Goal: Task Accomplishment & Management: Use online tool/utility

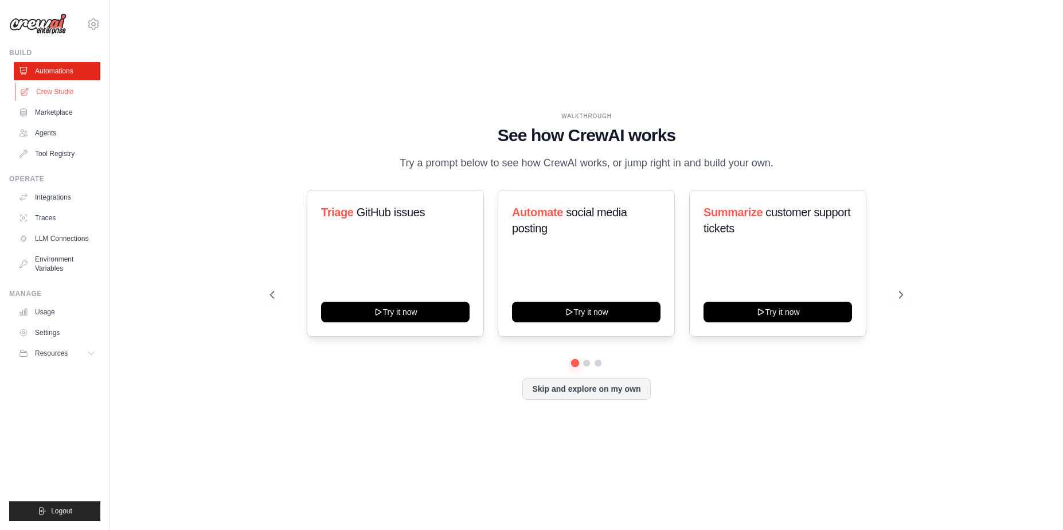
click at [59, 87] on link "Crew Studio" at bounding box center [58, 92] width 87 height 18
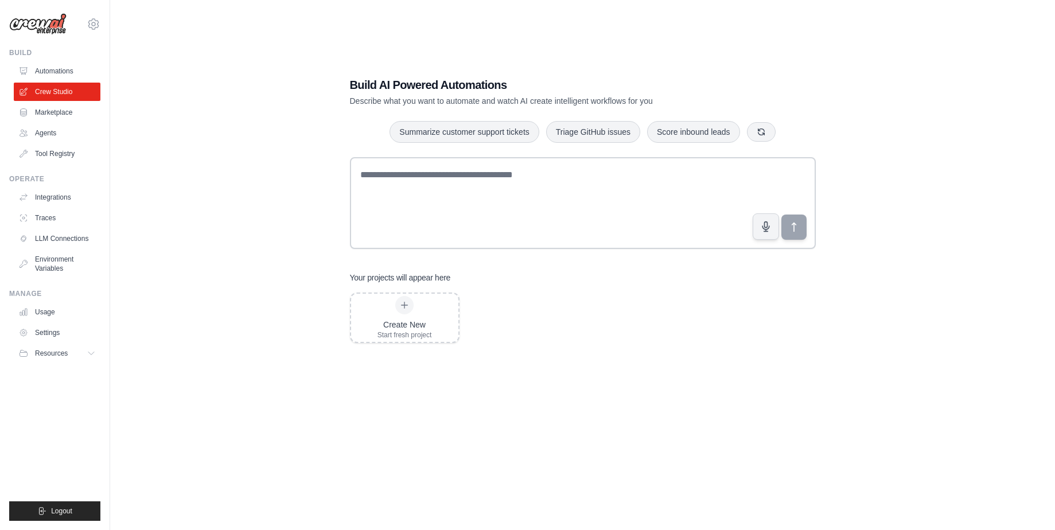
click at [35, 60] on div "Build Automations Crew Studio Marketplace Agents" at bounding box center [54, 105] width 91 height 115
click at [34, 76] on link "Automations" at bounding box center [58, 71] width 87 height 18
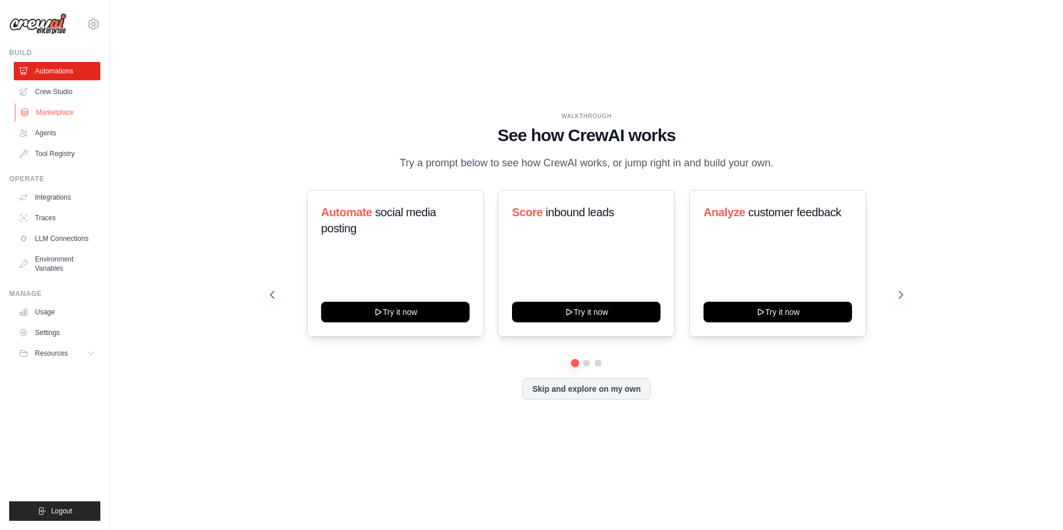
click at [39, 109] on link "Marketplace" at bounding box center [58, 112] width 87 height 18
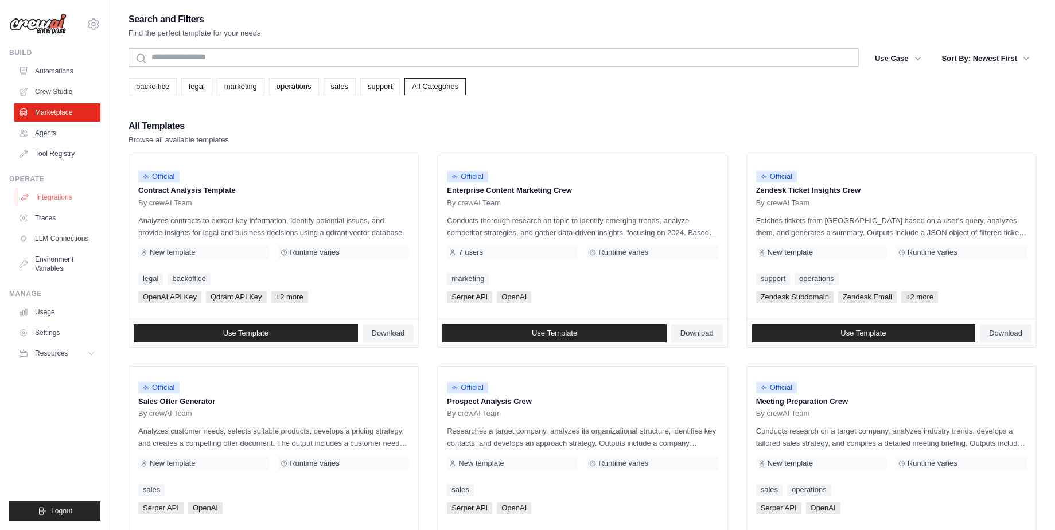
click at [54, 198] on link "Integrations" at bounding box center [58, 197] width 87 height 18
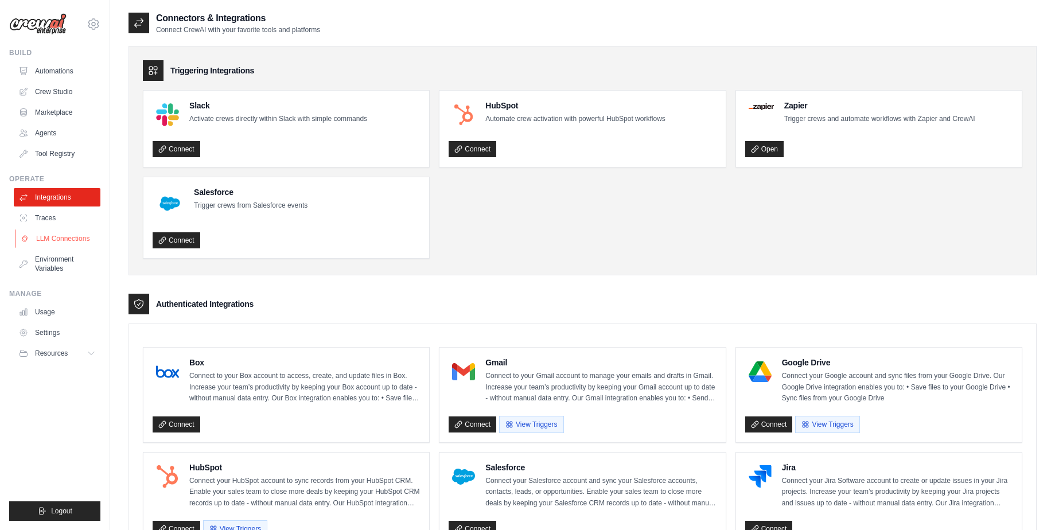
click at [59, 235] on link "LLM Connections" at bounding box center [58, 238] width 87 height 18
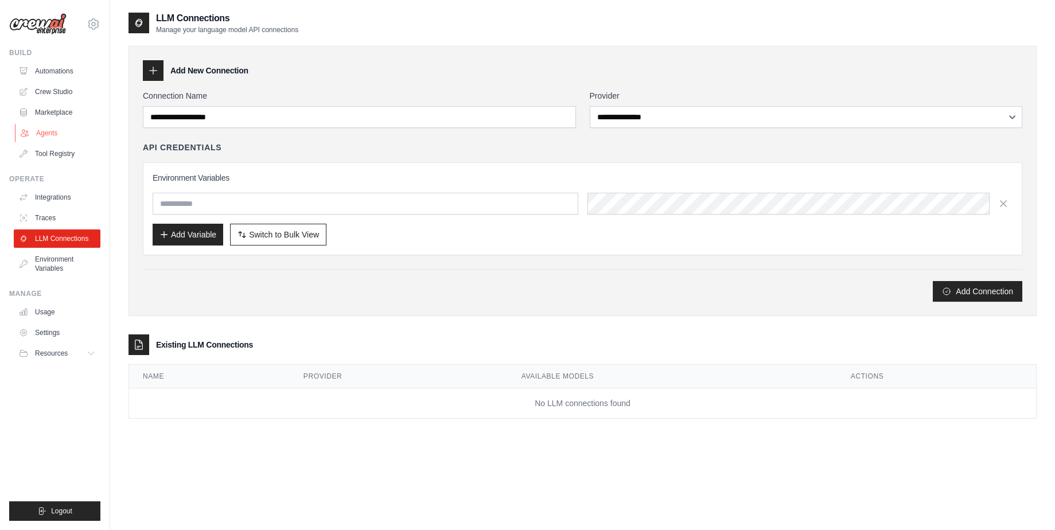
click at [49, 131] on link "Agents" at bounding box center [58, 133] width 87 height 18
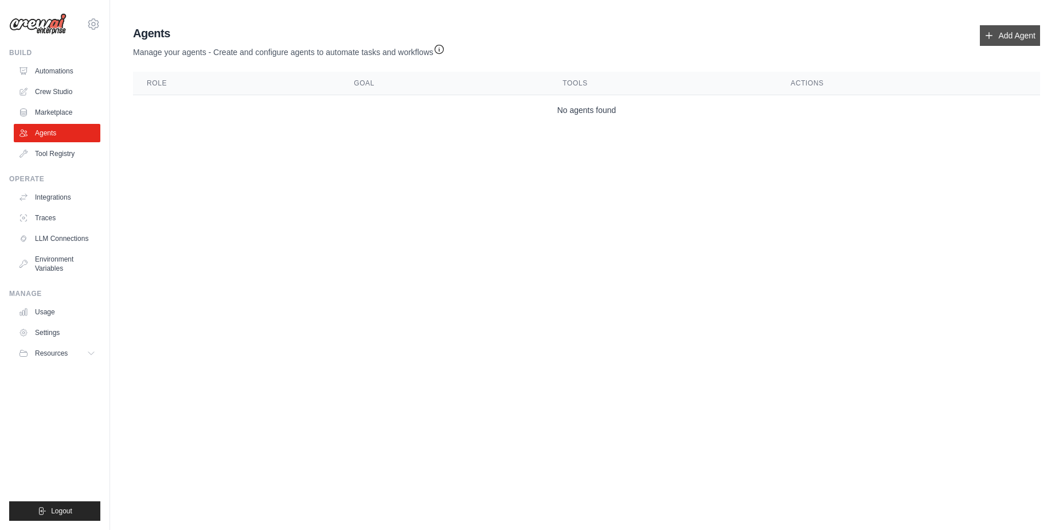
click at [1012, 44] on link "Add Agent" at bounding box center [1010, 35] width 60 height 21
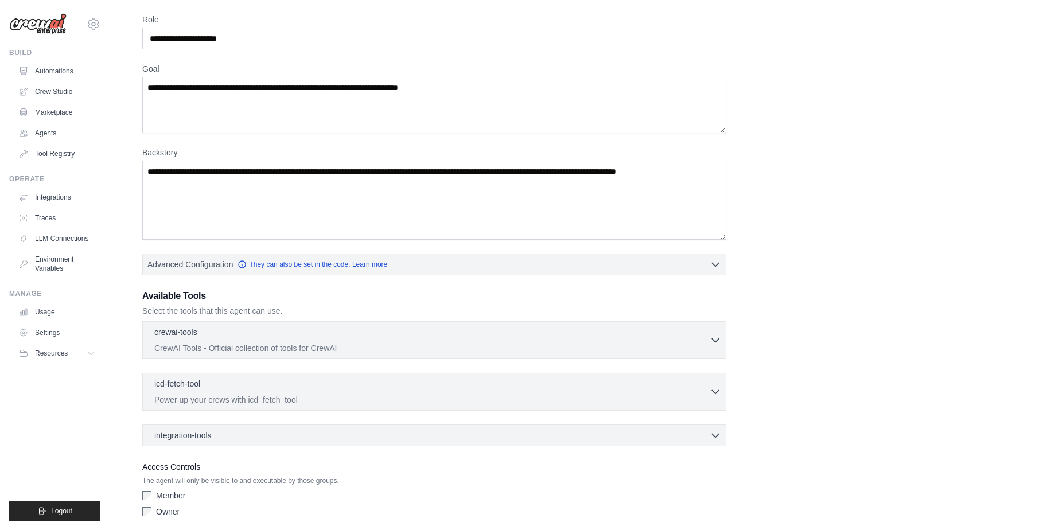
scroll to position [85, 0]
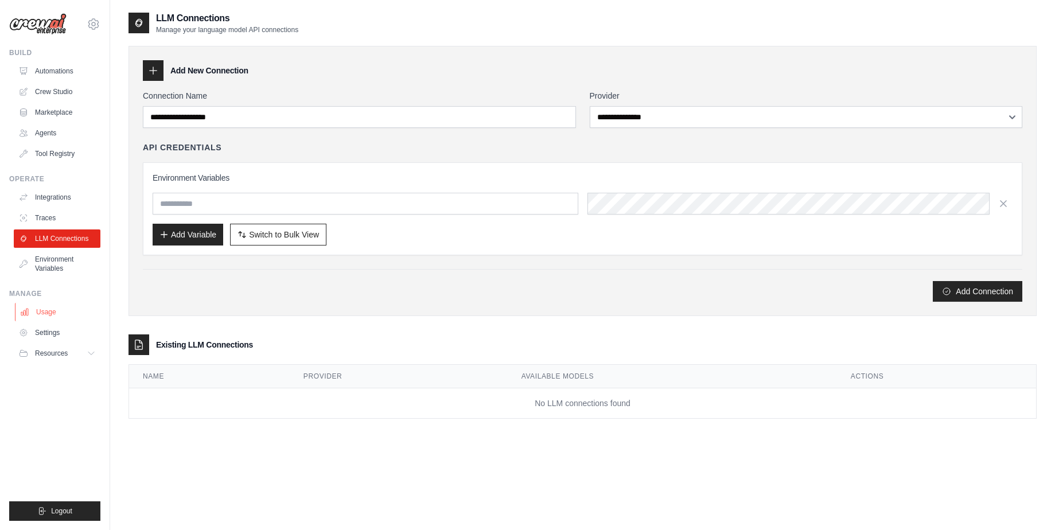
click at [48, 311] on link "Usage" at bounding box center [58, 312] width 87 height 18
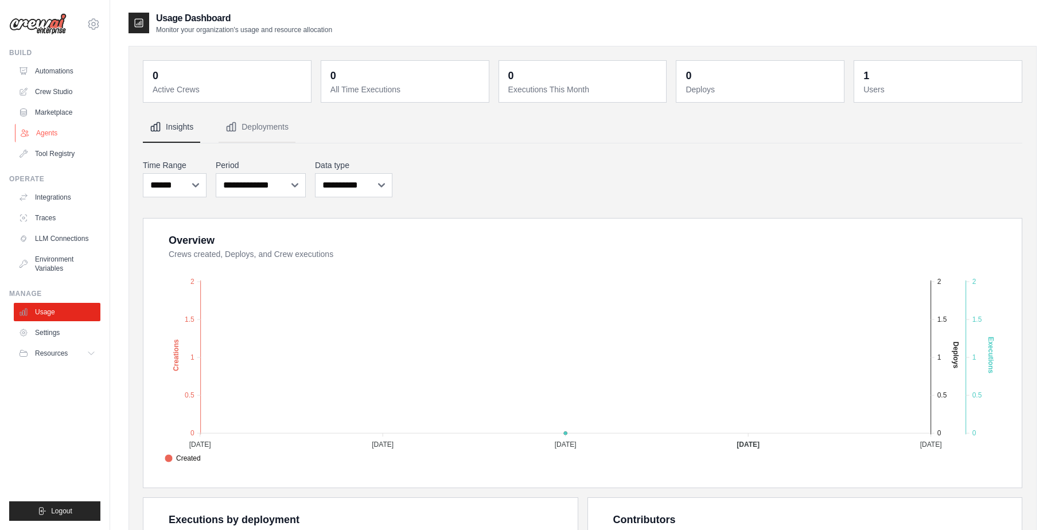
click at [63, 136] on link "Agents" at bounding box center [58, 133] width 87 height 18
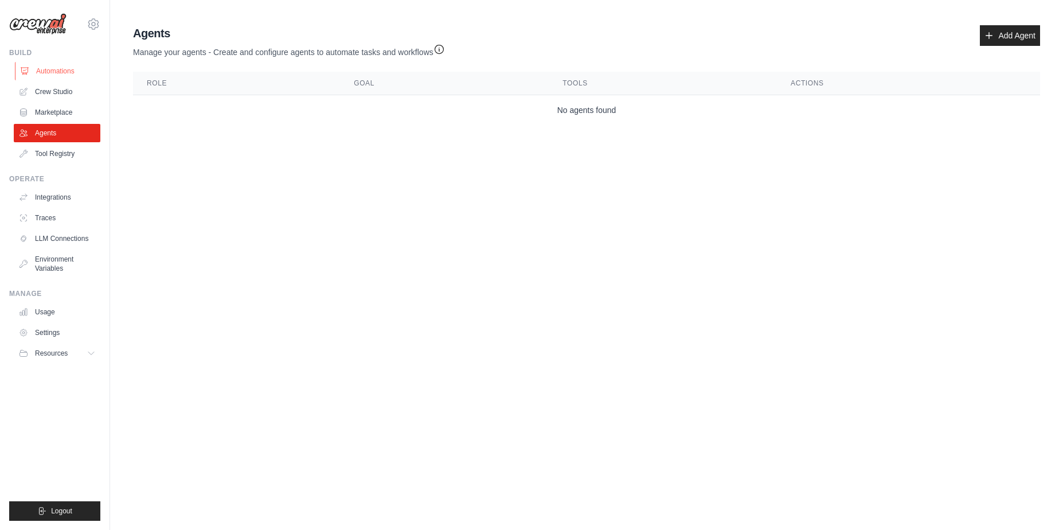
click at [49, 70] on link "Automations" at bounding box center [58, 71] width 87 height 18
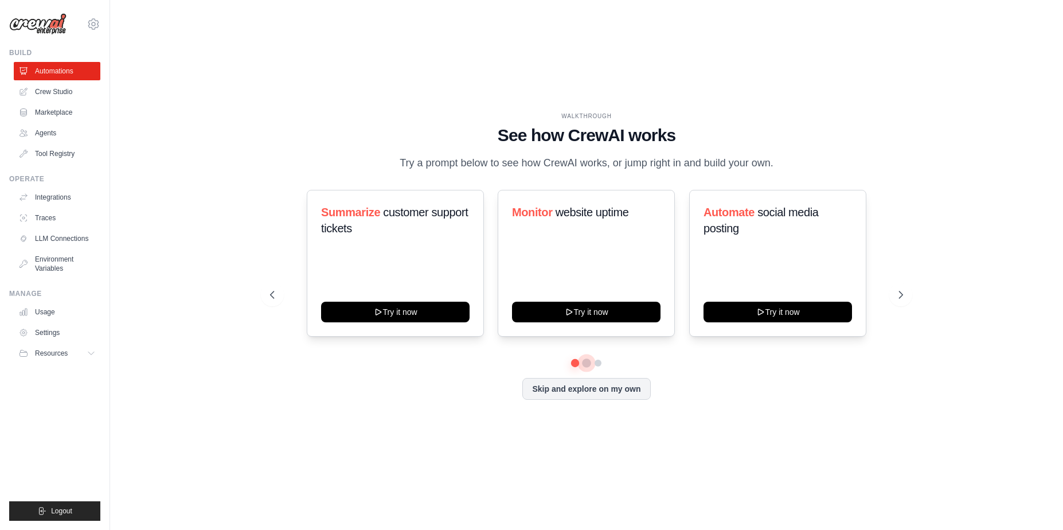
click at [587, 362] on button at bounding box center [586, 363] width 9 height 9
click at [891, 297] on button at bounding box center [901, 294] width 23 height 23
click at [901, 294] on icon at bounding box center [902, 294] width 11 height 11
click at [901, 293] on icon at bounding box center [902, 294] width 11 height 11
click at [900, 288] on button at bounding box center [901, 294] width 23 height 23
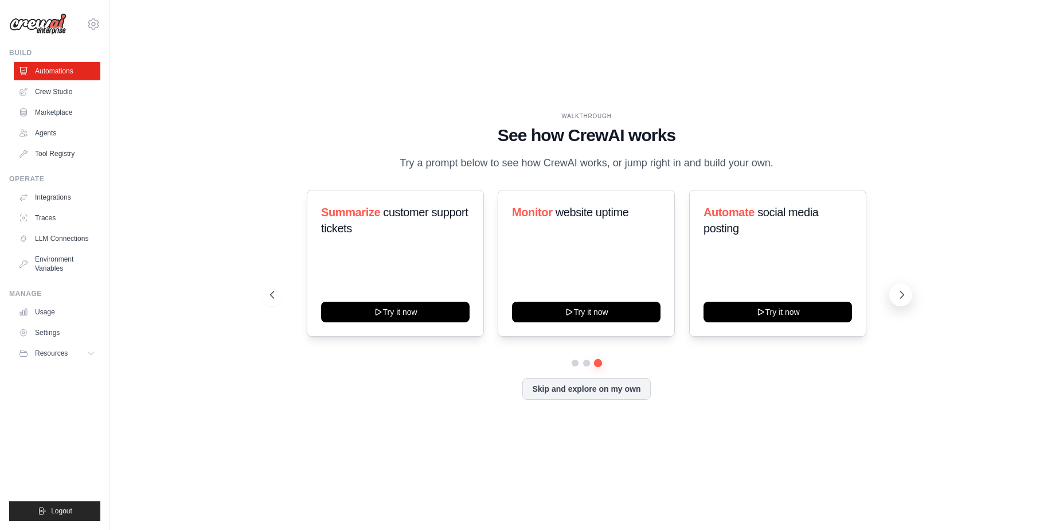
click at [900, 288] on button at bounding box center [901, 294] width 23 height 23
click at [67, 159] on link "Tool Registry" at bounding box center [58, 154] width 87 height 18
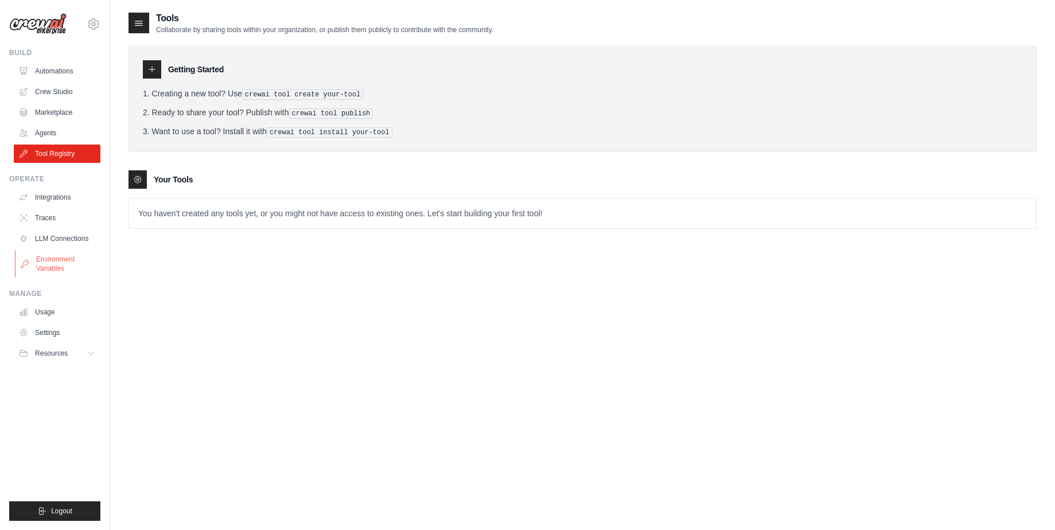
click at [71, 259] on link "Environment Variables" at bounding box center [58, 264] width 87 height 28
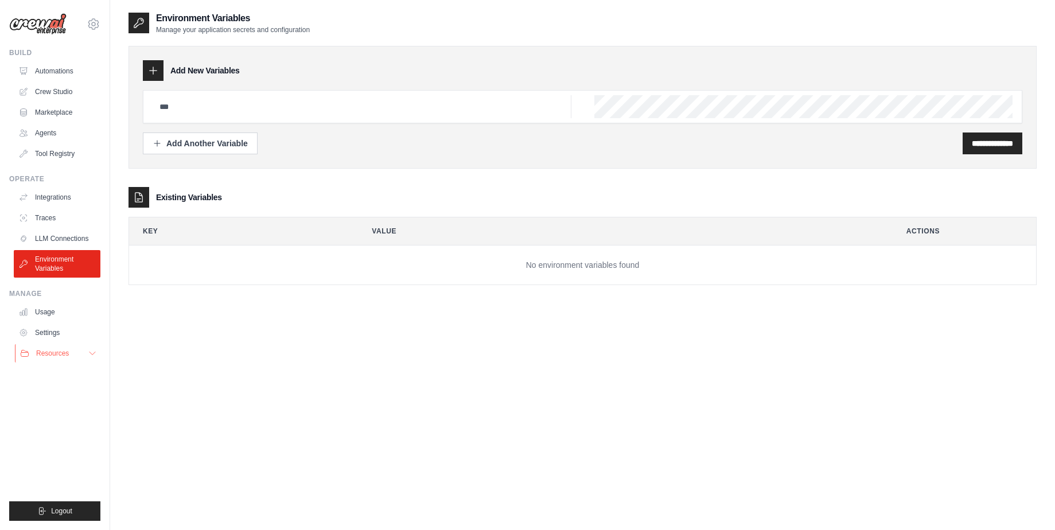
click at [59, 353] on span "Resources" at bounding box center [52, 353] width 33 height 9
click at [49, 332] on link "Settings" at bounding box center [58, 333] width 87 height 18
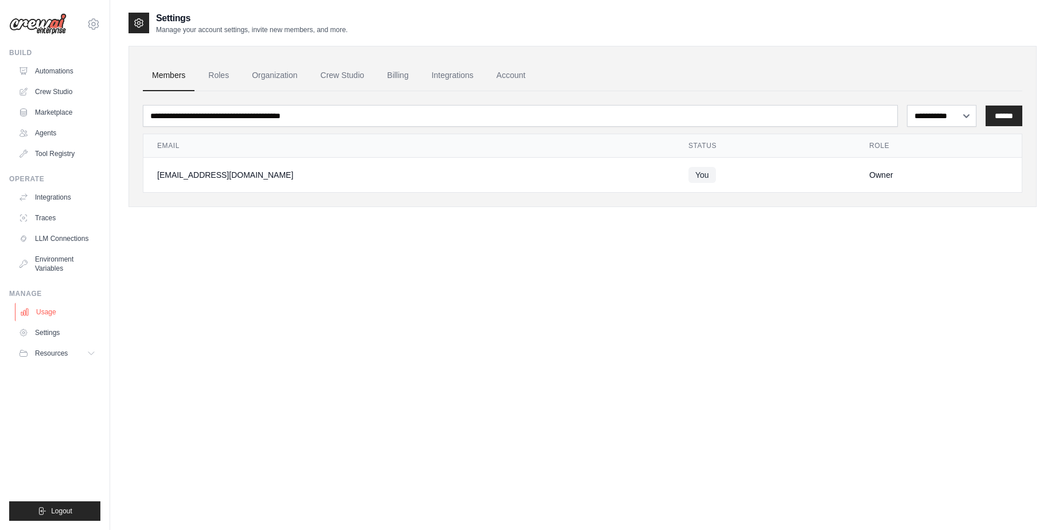
click at [47, 315] on link "Usage" at bounding box center [58, 312] width 87 height 18
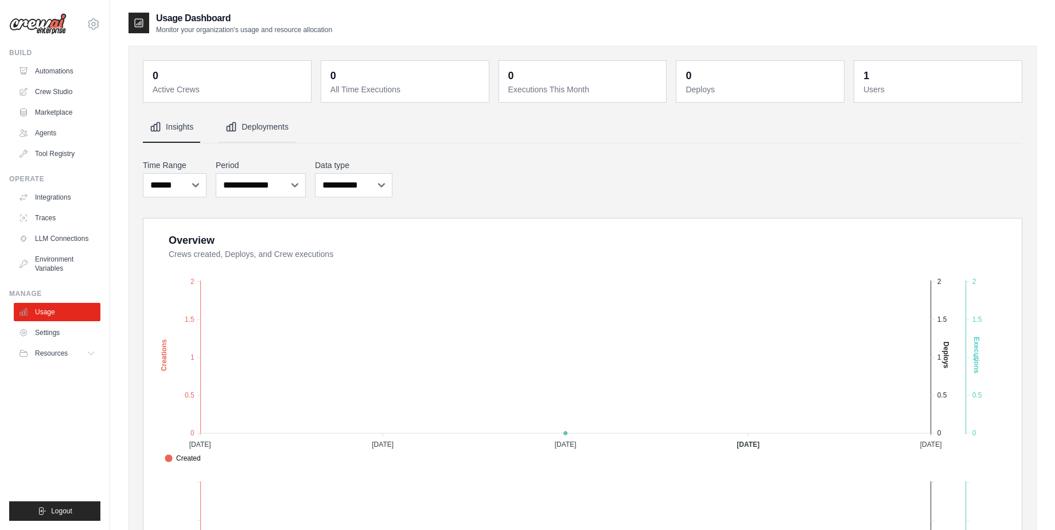
click at [274, 128] on button "Deployments" at bounding box center [257, 127] width 77 height 31
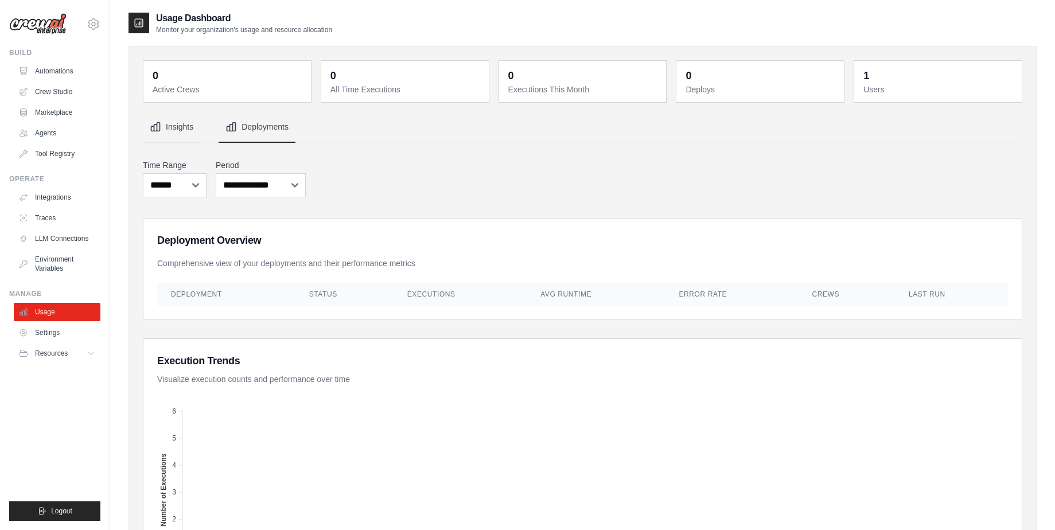
click at [168, 126] on button "Insights" at bounding box center [171, 127] width 57 height 31
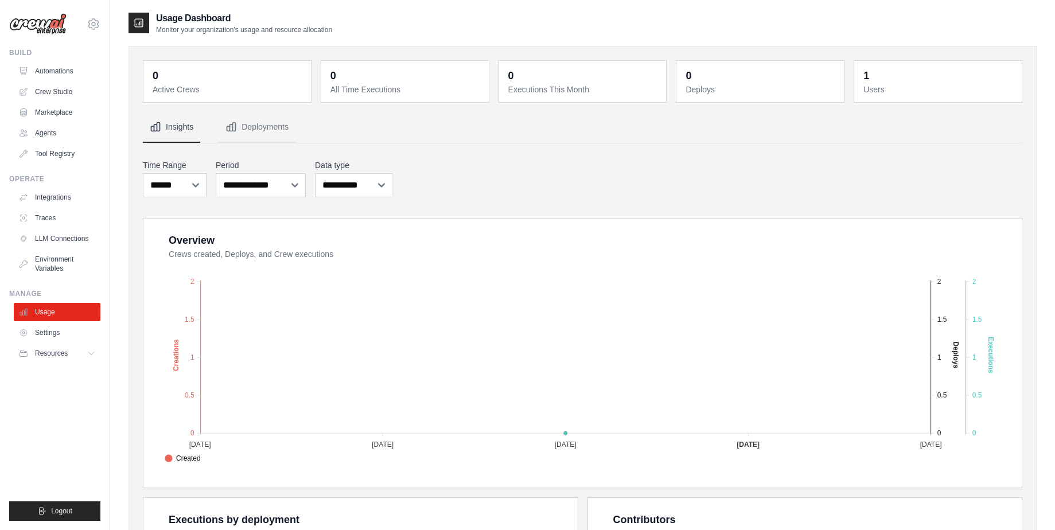
click at [881, 34] on div "0 Active Crews 0 All Time Executions 0 Executions This Month 0 Deploys 1 Users" at bounding box center [582, 417] width 908 height 767
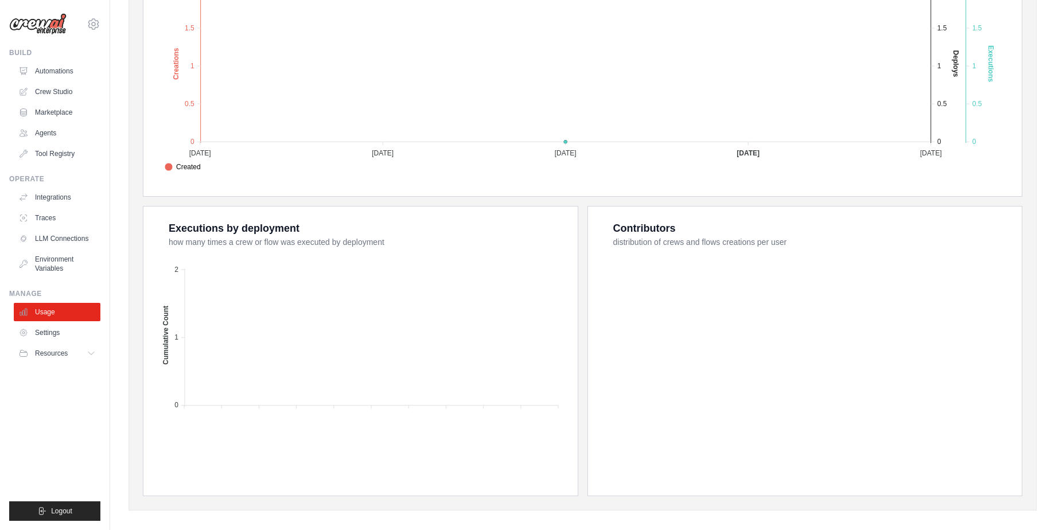
scroll to position [302, 0]
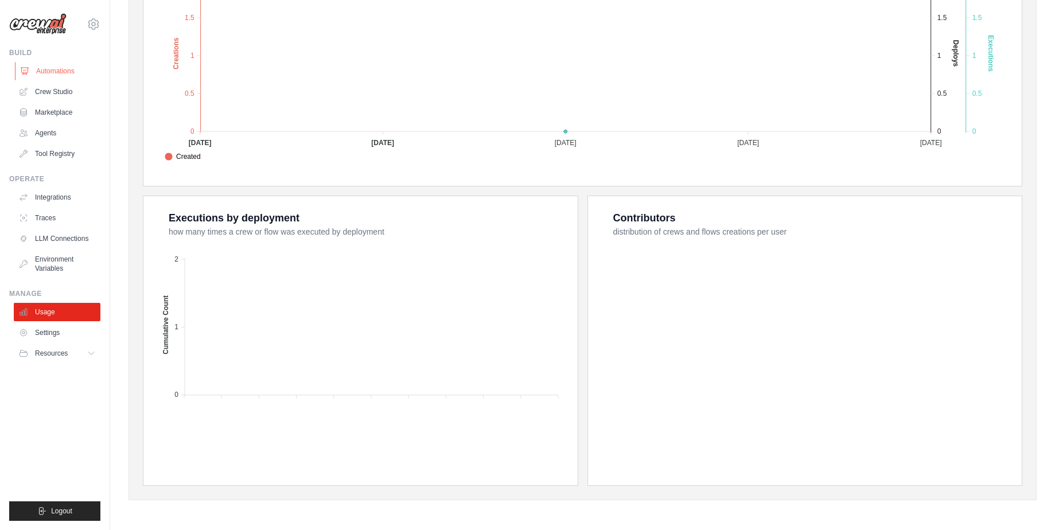
click at [38, 71] on link "Automations" at bounding box center [58, 71] width 87 height 18
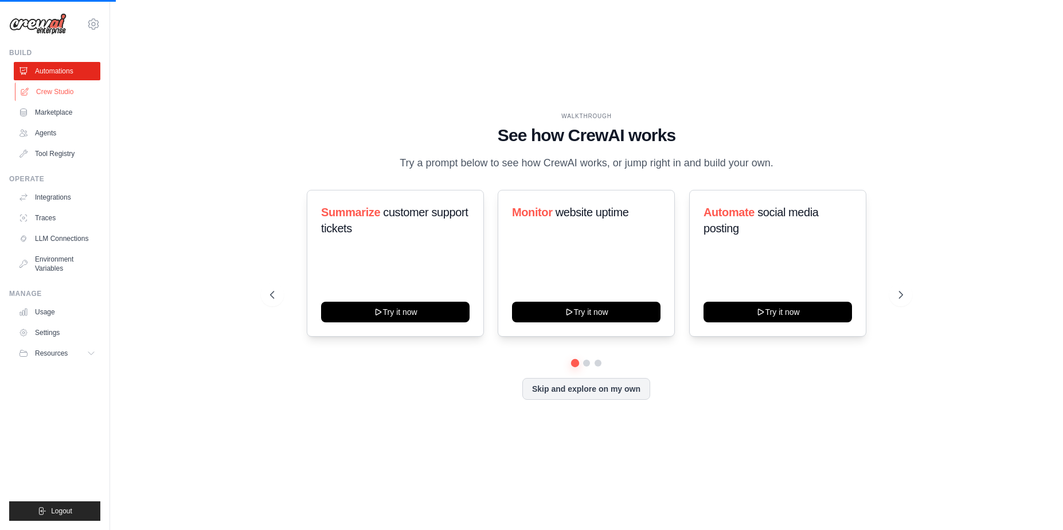
click at [40, 96] on link "Crew Studio" at bounding box center [58, 92] width 87 height 18
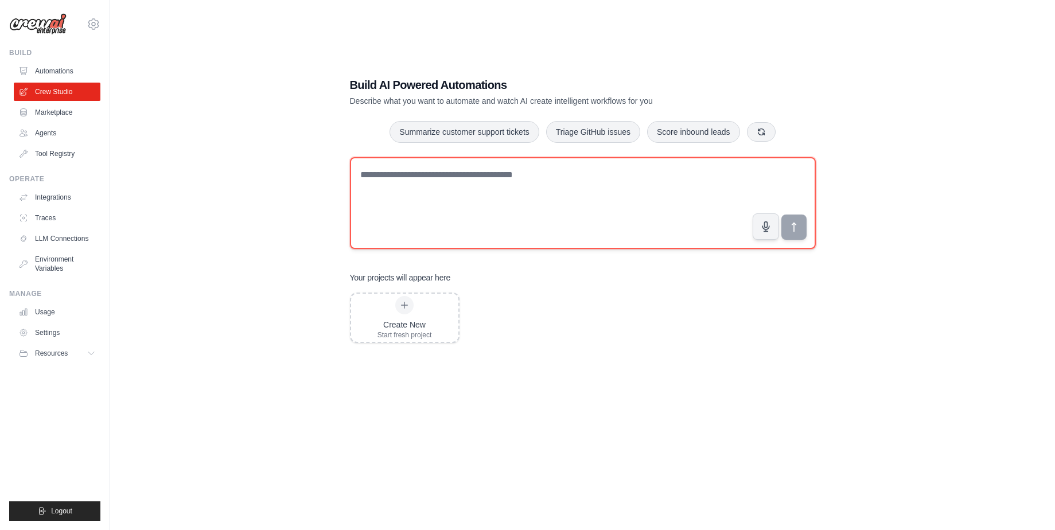
click at [375, 185] on textarea at bounding box center [583, 203] width 466 height 92
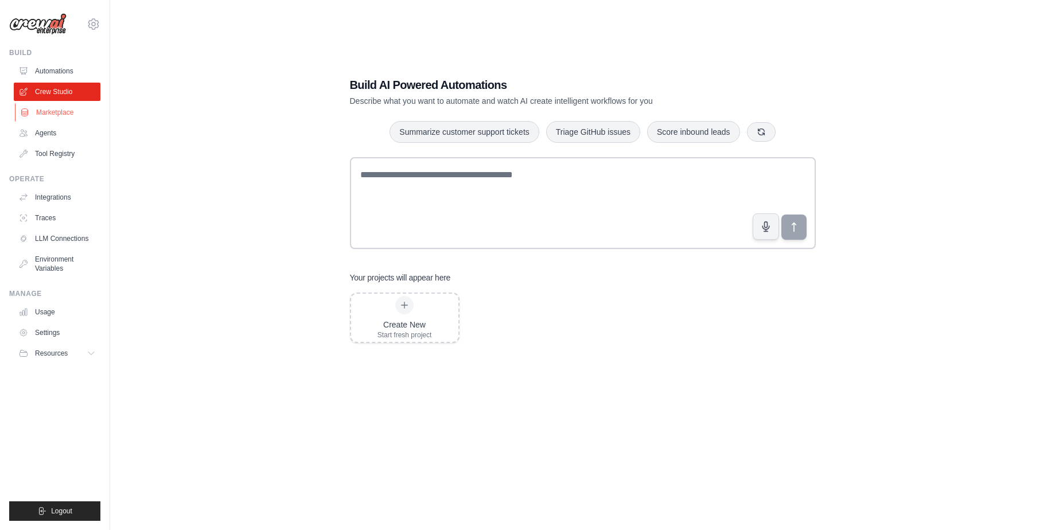
click at [65, 114] on link "Marketplace" at bounding box center [58, 112] width 87 height 18
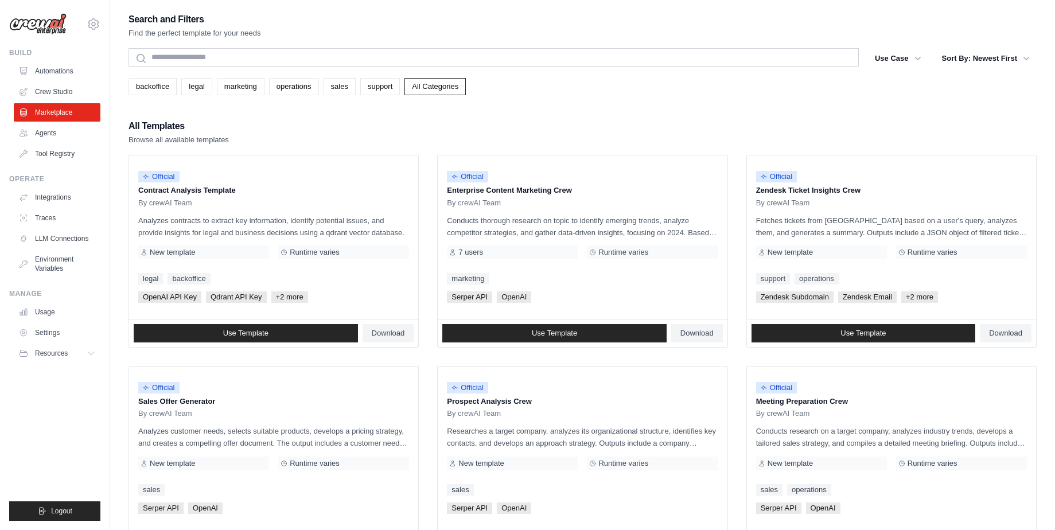
click at [59, 134] on link "Agents" at bounding box center [57, 133] width 87 height 18
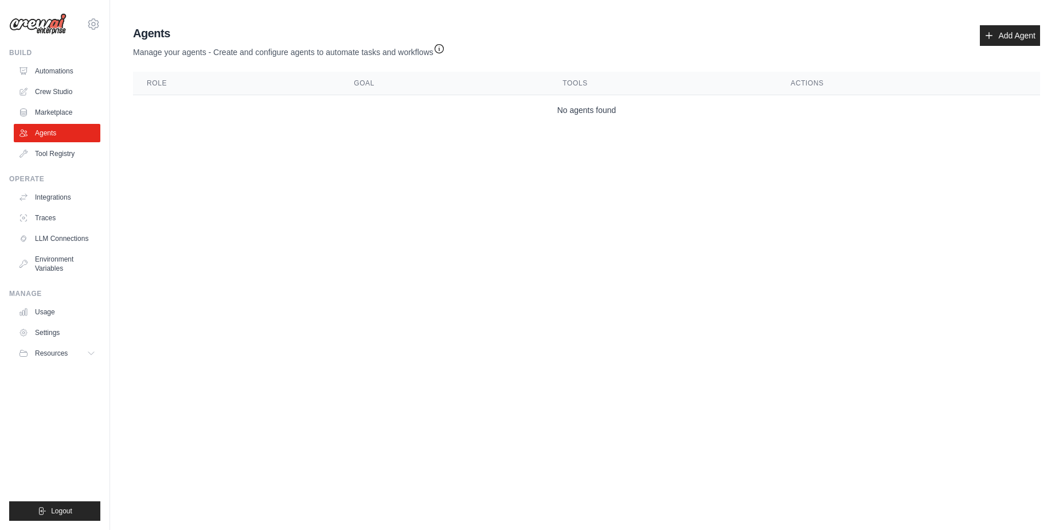
click at [440, 44] on icon "button" at bounding box center [439, 48] width 11 height 11
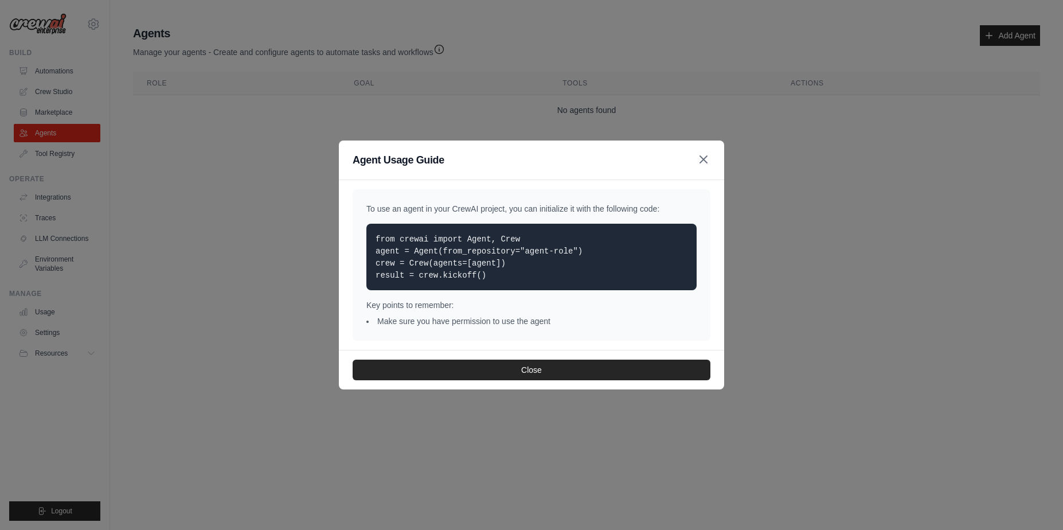
click at [700, 161] on icon "button" at bounding box center [704, 160] width 14 height 14
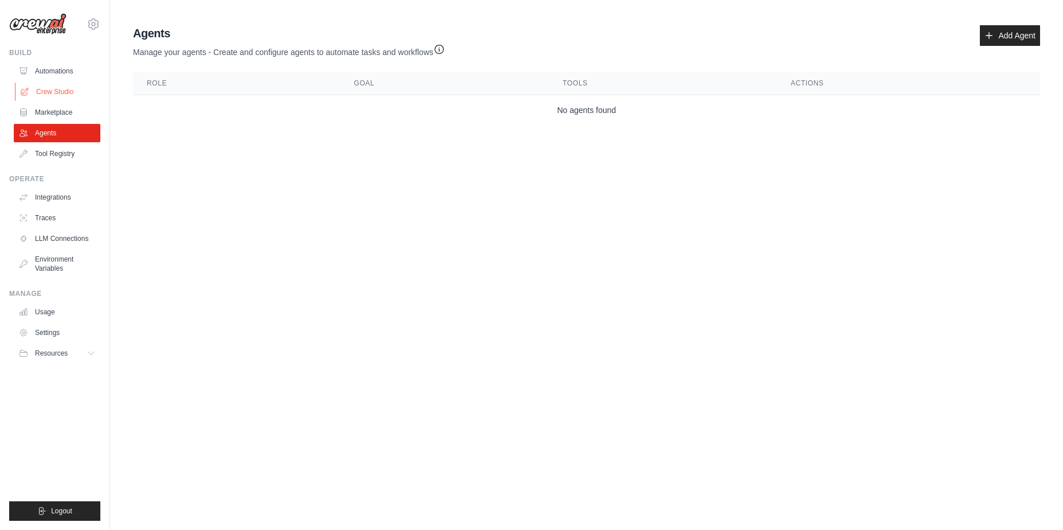
click at [93, 96] on link "Crew Studio" at bounding box center [58, 92] width 87 height 18
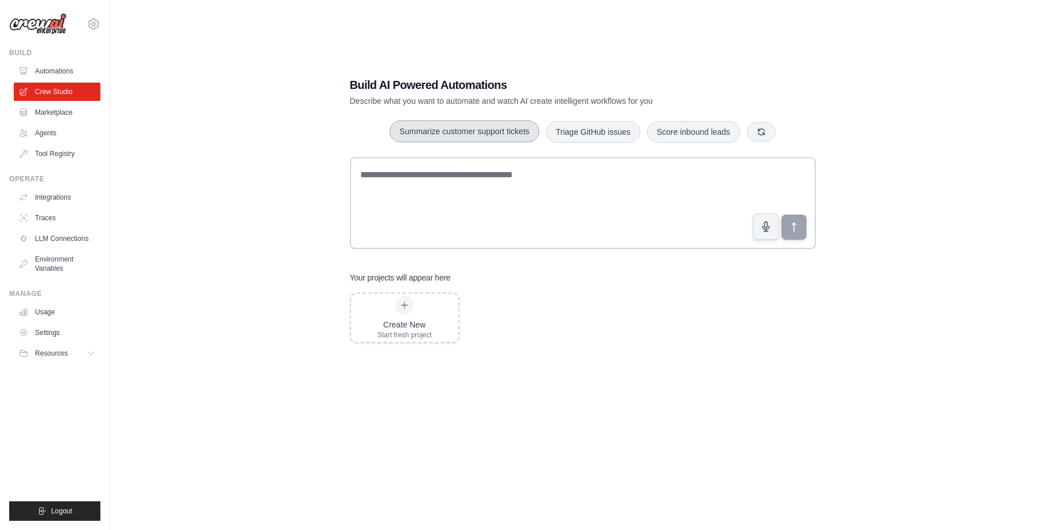
drag, startPoint x: 446, startPoint y: 130, endPoint x: 447, endPoint y: 139, distance: 9.2
click at [446, 133] on button "Summarize customer support tickets" at bounding box center [463, 131] width 149 height 22
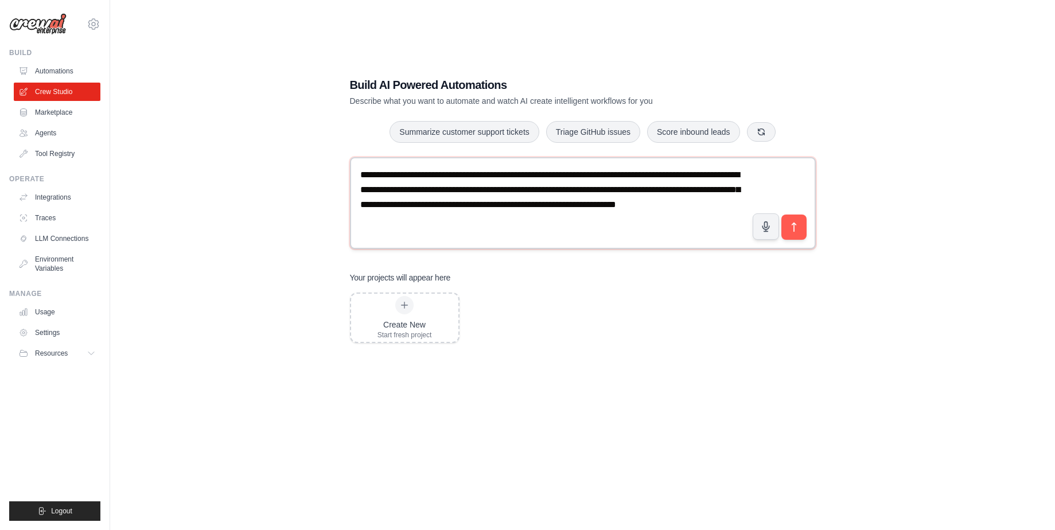
drag, startPoint x: 497, startPoint y: 224, endPoint x: 364, endPoint y: 166, distance: 145.1
click at [361, 174] on textarea "**********" at bounding box center [583, 203] width 466 height 92
type textarea "**********"
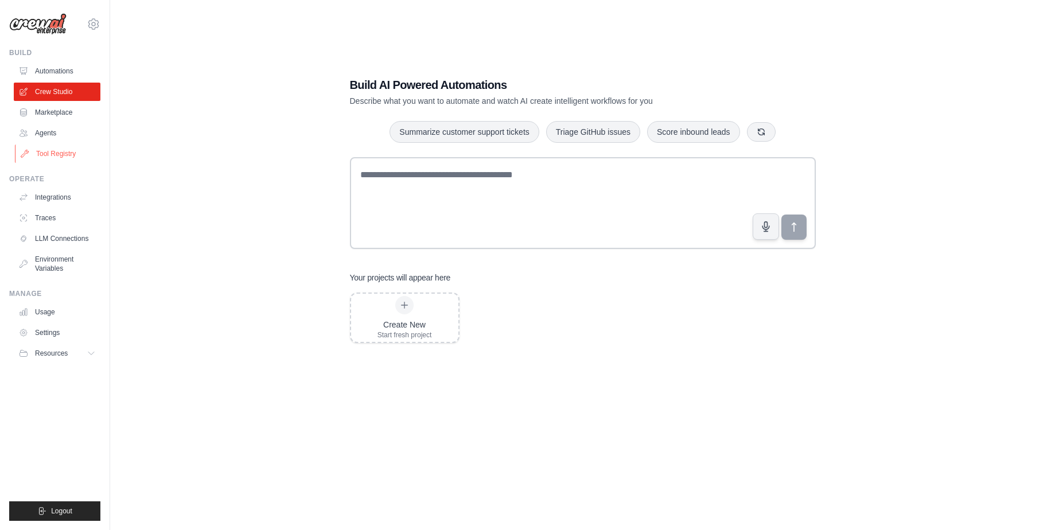
click at [77, 154] on link "Tool Registry" at bounding box center [58, 154] width 87 height 18
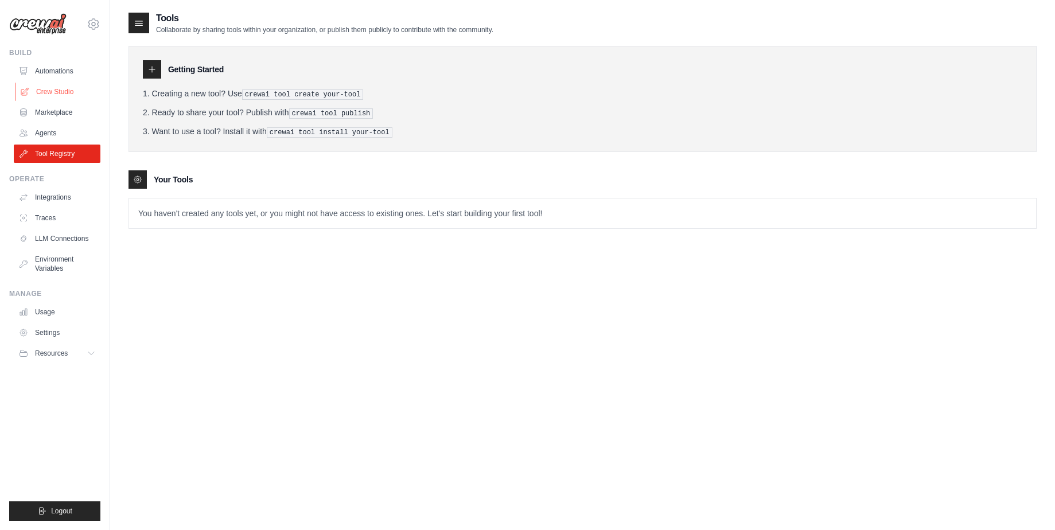
click at [68, 91] on link "Crew Studio" at bounding box center [58, 92] width 87 height 18
